Goal: Obtain resource: Download file/media

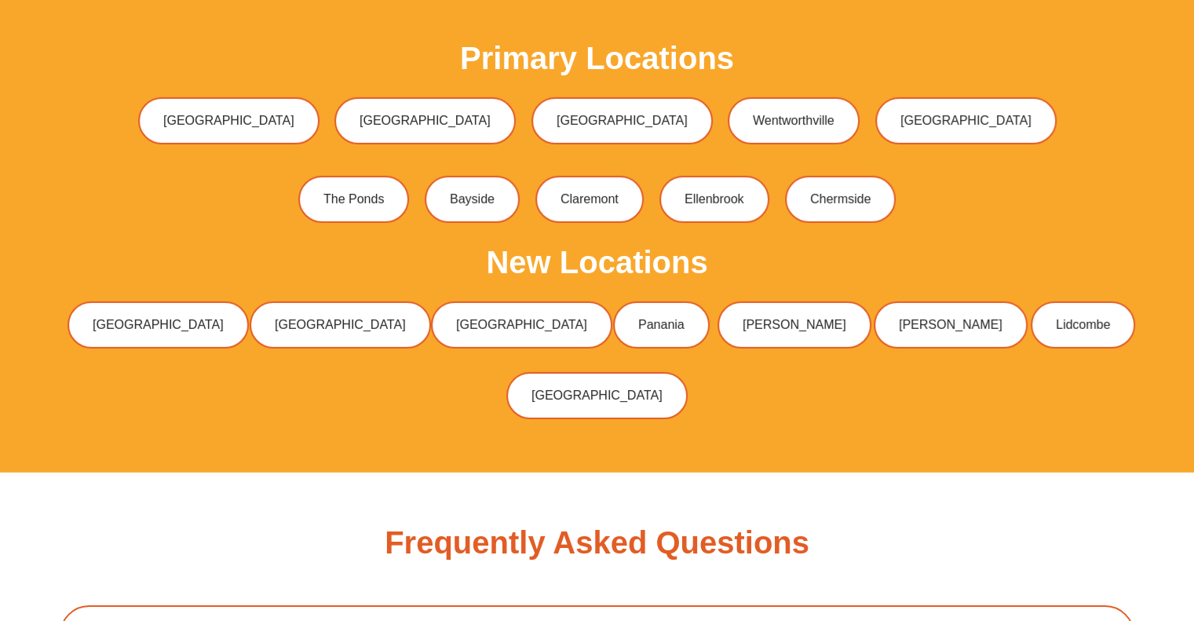
scroll to position [6824, 0]
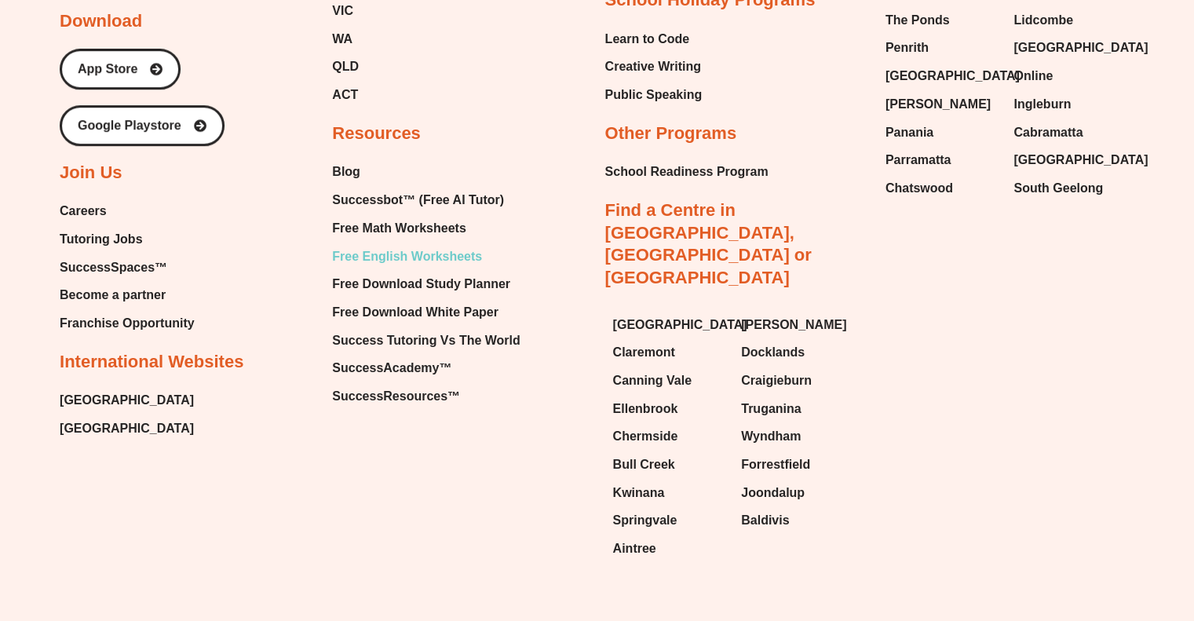
click at [462, 245] on span "Free English Worksheets" at bounding box center [407, 257] width 150 height 24
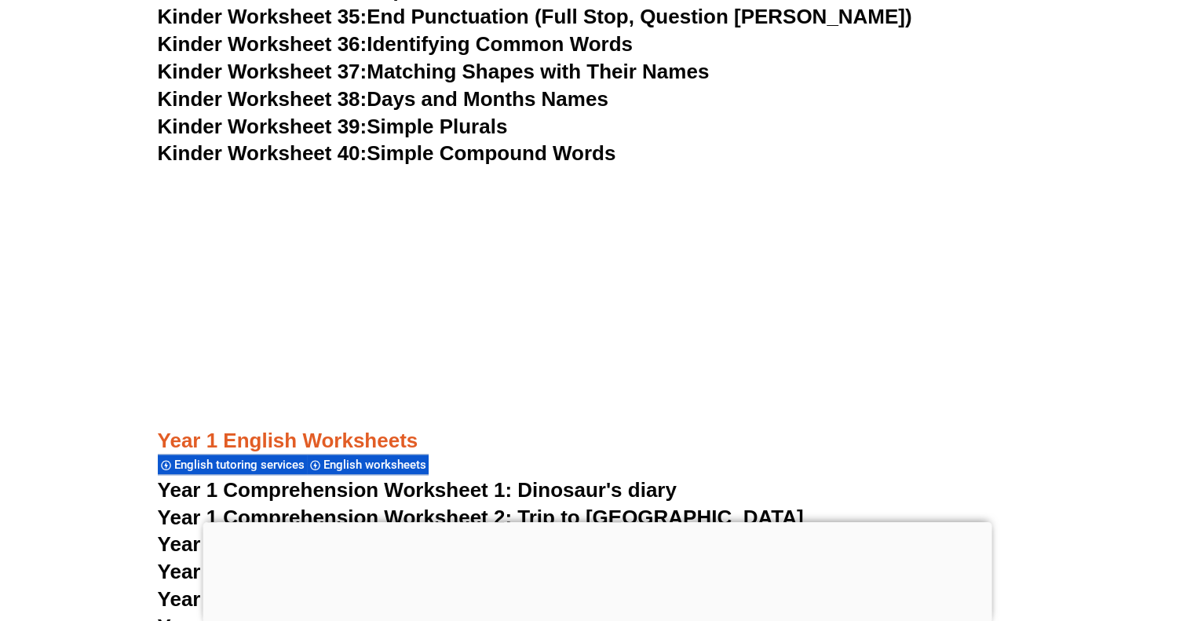
scroll to position [1624, 0]
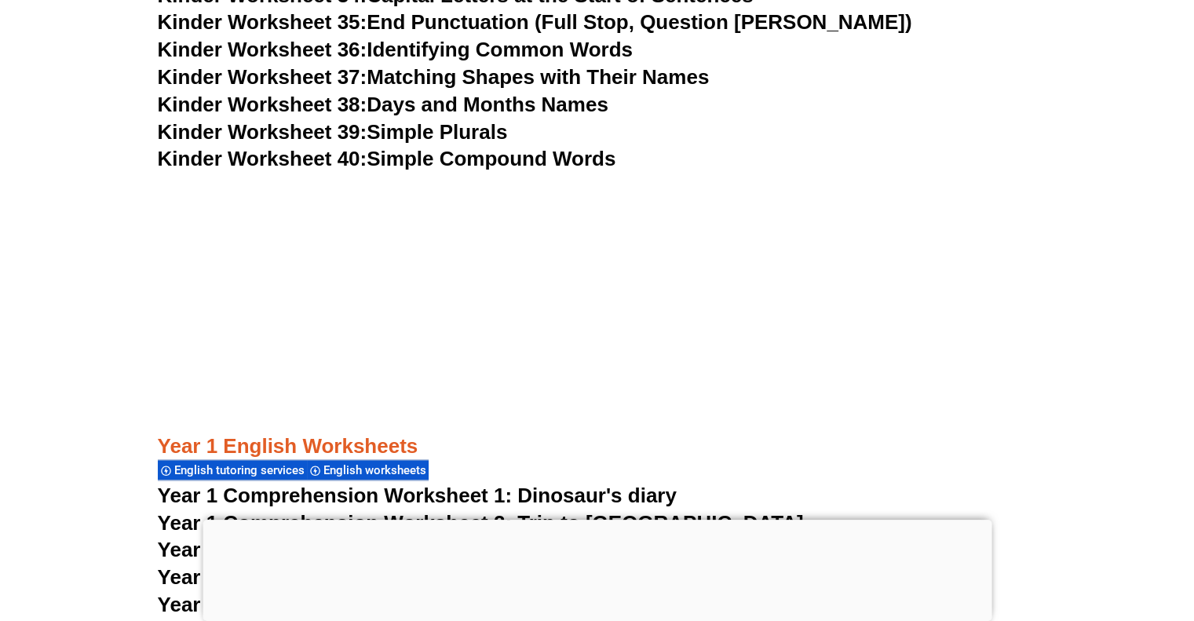
click at [176, 527] on span "Year 1 Comprehension Worksheet 2: Trip to England" at bounding box center [481, 523] width 646 height 24
